Goal: Information Seeking & Learning: Learn about a topic

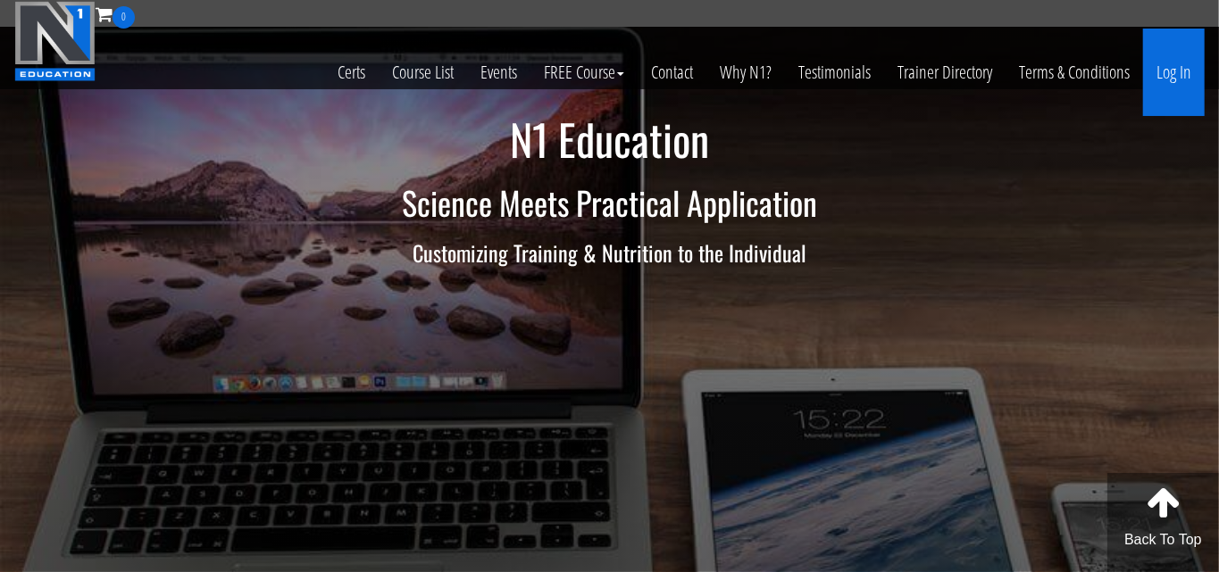
click at [1166, 79] on link "Log In" at bounding box center [1174, 73] width 62 height 88
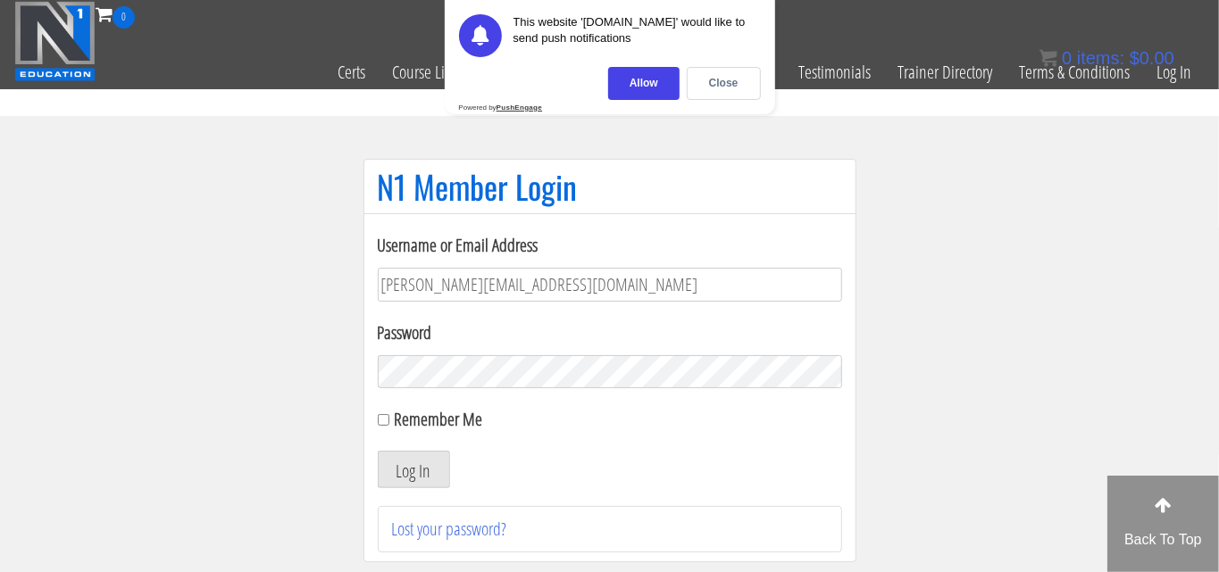
type input "[PERSON_NAME][EMAIL_ADDRESS][DOMAIN_NAME]"
click at [378, 451] on button "Log In" at bounding box center [414, 470] width 72 height 38
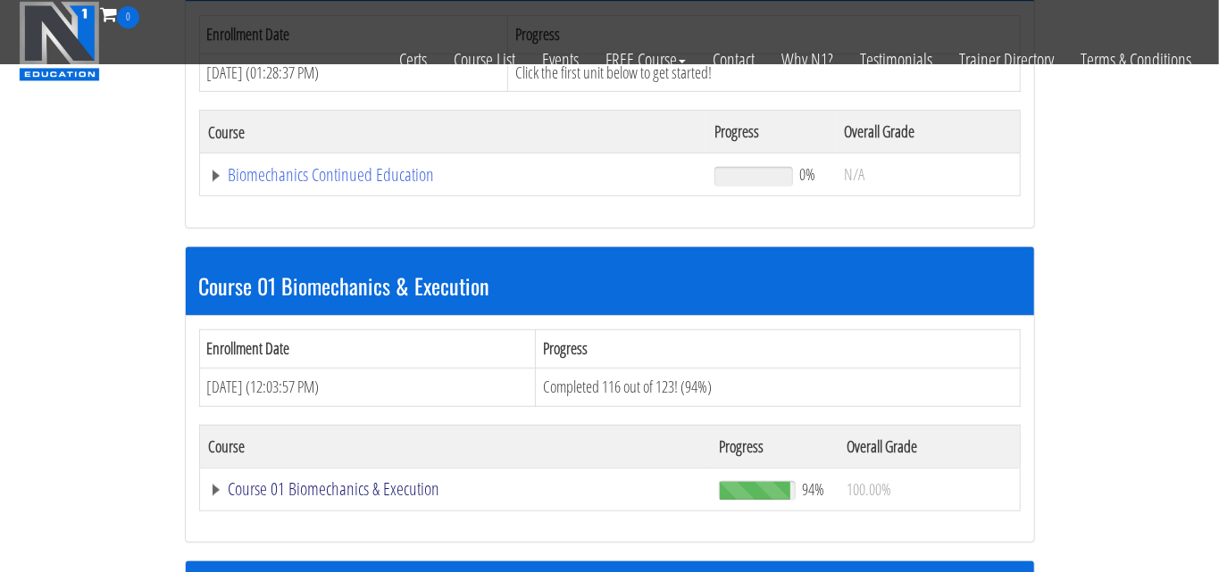
click at [267, 184] on link "Course 01 Biomechanics & Execution" at bounding box center [453, 175] width 489 height 18
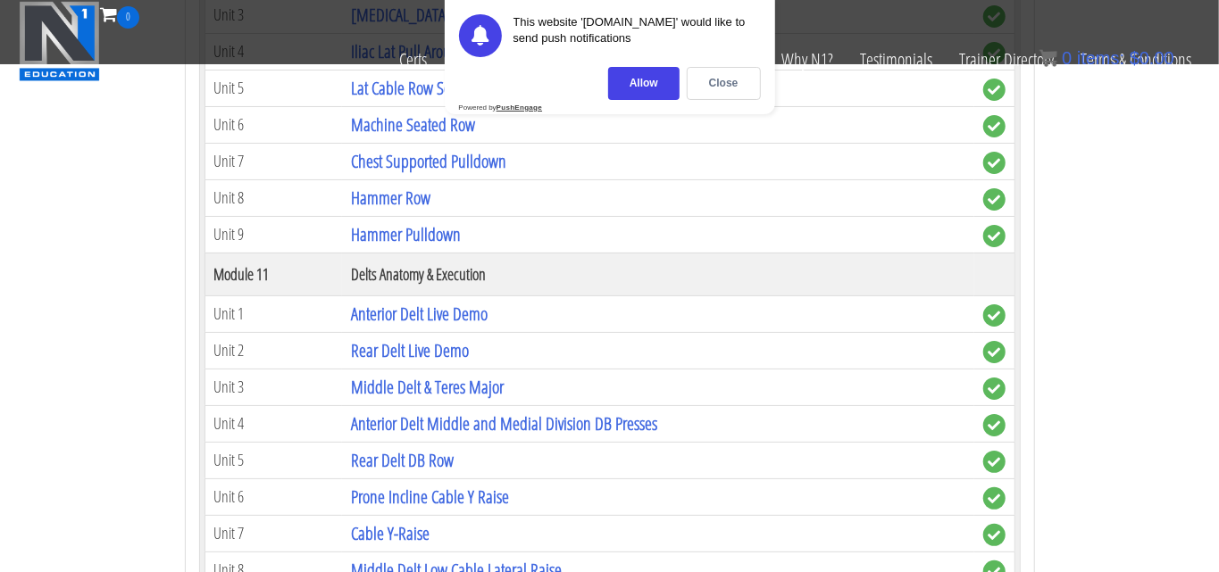
scroll to position [3662, 0]
click at [372, 301] on link "Anterior Delt Live Demo" at bounding box center [419, 313] width 137 height 24
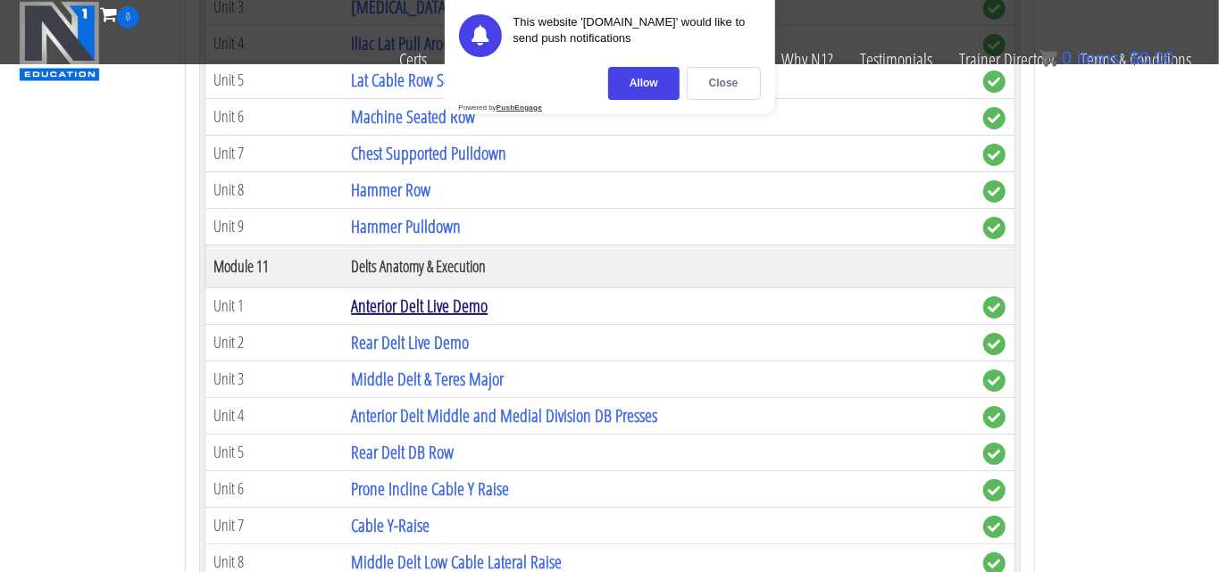
scroll to position [3747, 0]
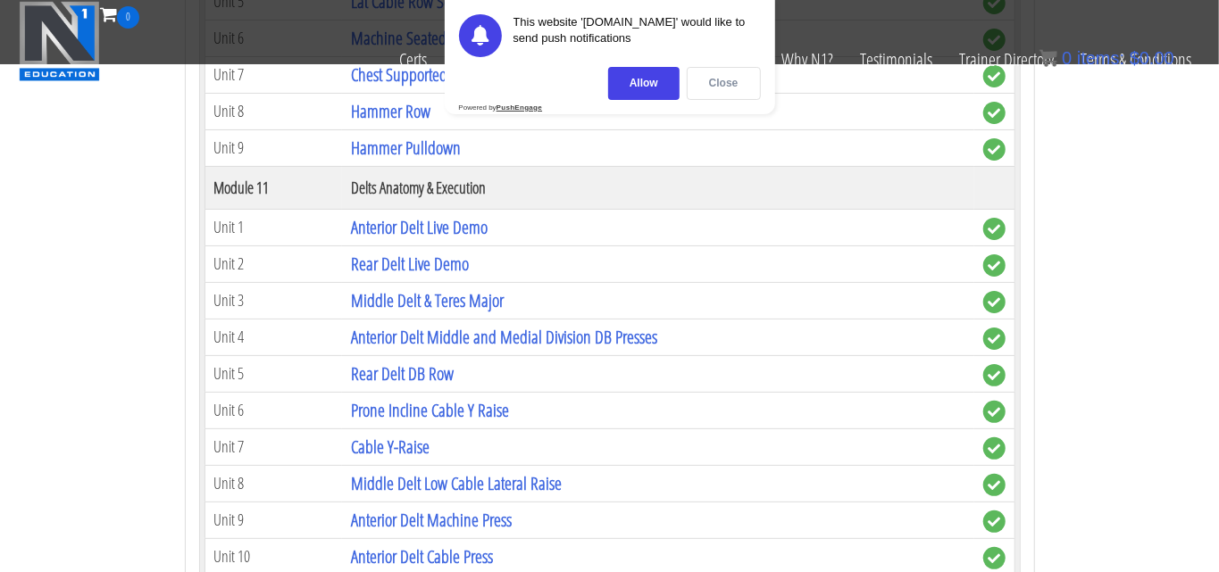
click at [740, 74] on div "Close" at bounding box center [724, 83] width 74 height 33
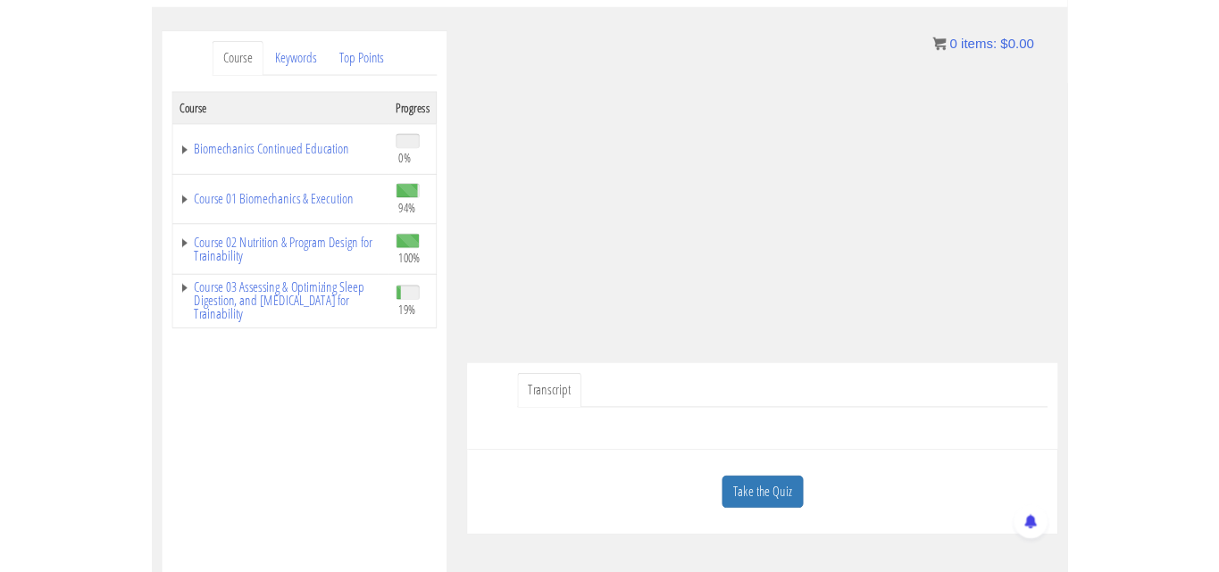
scroll to position [279, 0]
